Goal: Task Accomplishment & Management: Use online tool/utility

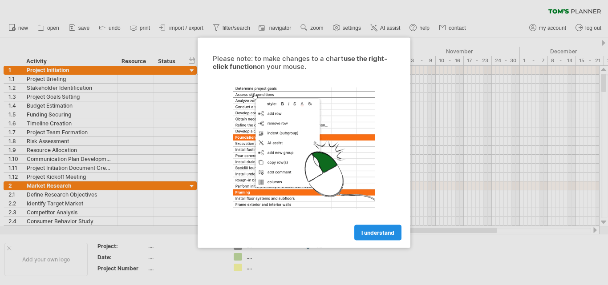
click at [358, 229] on link "I understand" at bounding box center [377, 233] width 47 height 16
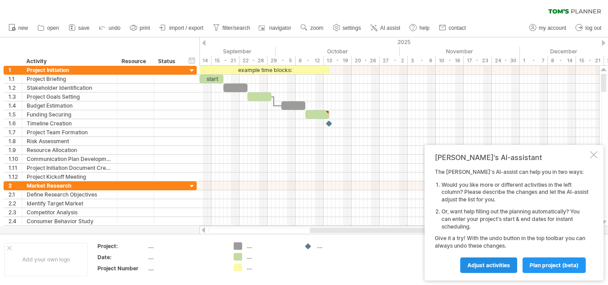
click at [488, 261] on link "Adjust activities" at bounding box center [488, 266] width 57 height 16
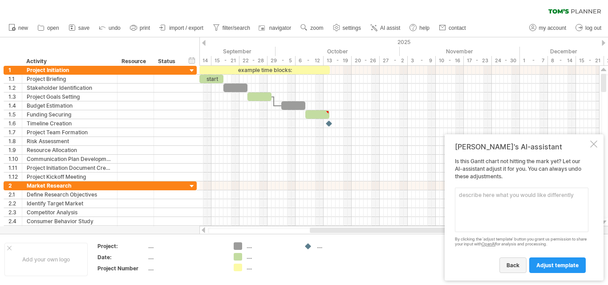
click at [513, 265] on span "back" at bounding box center [512, 265] width 13 height 7
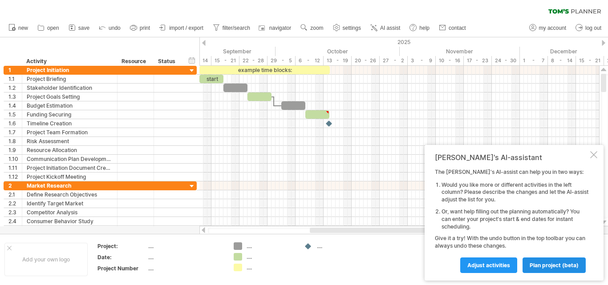
click at [536, 263] on span "plan project (beta)" at bounding box center [553, 265] width 49 height 7
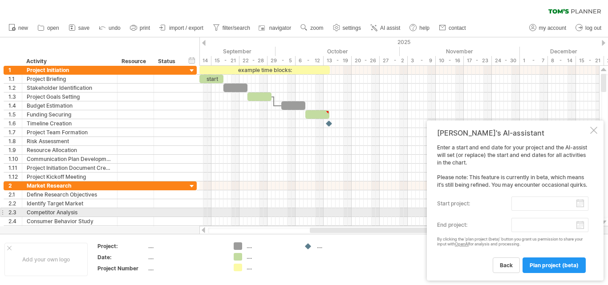
click at [458, 217] on div "Enter a start and end date for your project and the AI-assist will set (or repl…" at bounding box center [512, 208] width 151 height 129
click at [455, 209] on label "start project:" at bounding box center [474, 204] width 74 height 14
click at [511, 209] on input "start project:" at bounding box center [549, 204] width 77 height 14
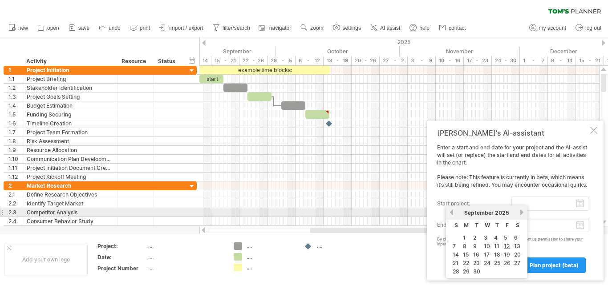
click at [522, 213] on link "next" at bounding box center [521, 212] width 7 height 7
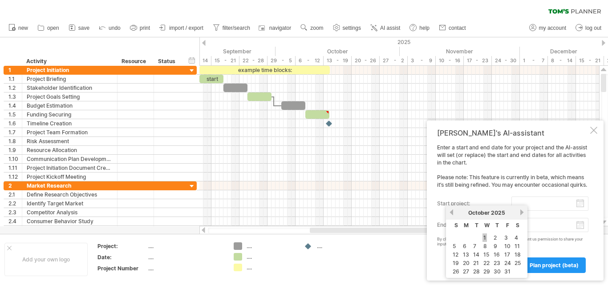
click at [483, 237] on link "1" at bounding box center [484, 238] width 4 height 8
type input "********"
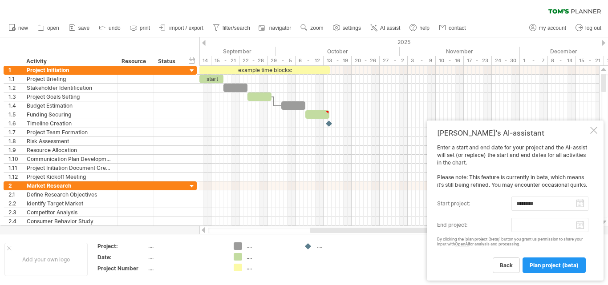
click at [464, 226] on label "end project:" at bounding box center [474, 225] width 74 height 14
click at [511, 226] on input "end project:" at bounding box center [549, 225] width 77 height 14
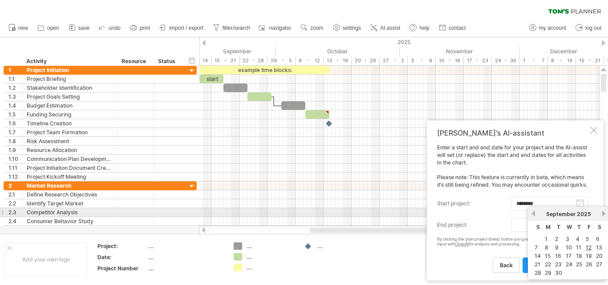
click at [601, 211] on link "next" at bounding box center [603, 213] width 7 height 7
click at [603, 213] on link "next" at bounding box center [603, 213] width 7 height 7
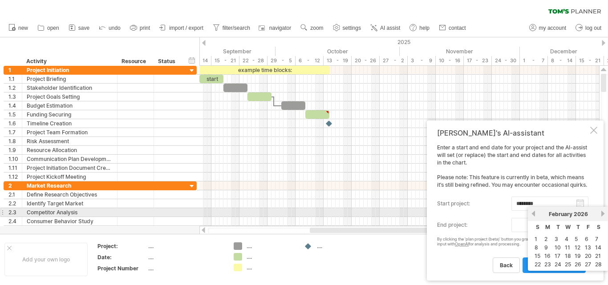
click at [603, 213] on link "next" at bounding box center [602, 213] width 7 height 7
click at [603, 213] on link "next" at bounding box center [603, 213] width 7 height 7
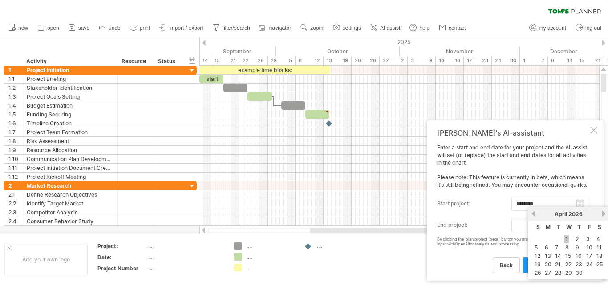
click at [564, 239] on link "1" at bounding box center [566, 239] width 4 height 8
type input "********"
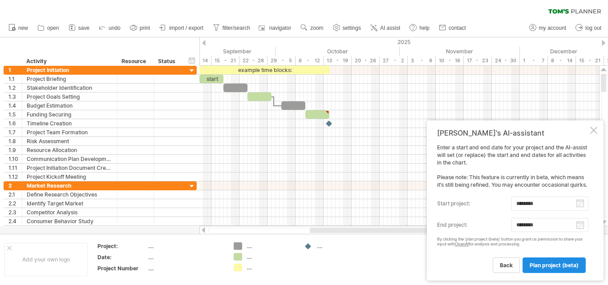
click at [538, 262] on span "plan project (beta)" at bounding box center [553, 265] width 49 height 7
